Goal: Task Accomplishment & Management: Manage account settings

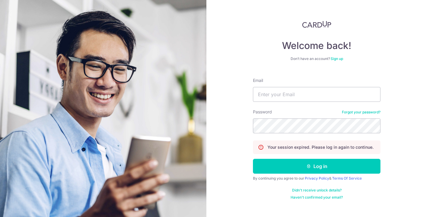
type input "[EMAIL_ADDRESS][DOMAIN_NAME]"
click at [253, 159] on button "Log in" at bounding box center [317, 166] width 128 height 15
